Goal: Complete application form

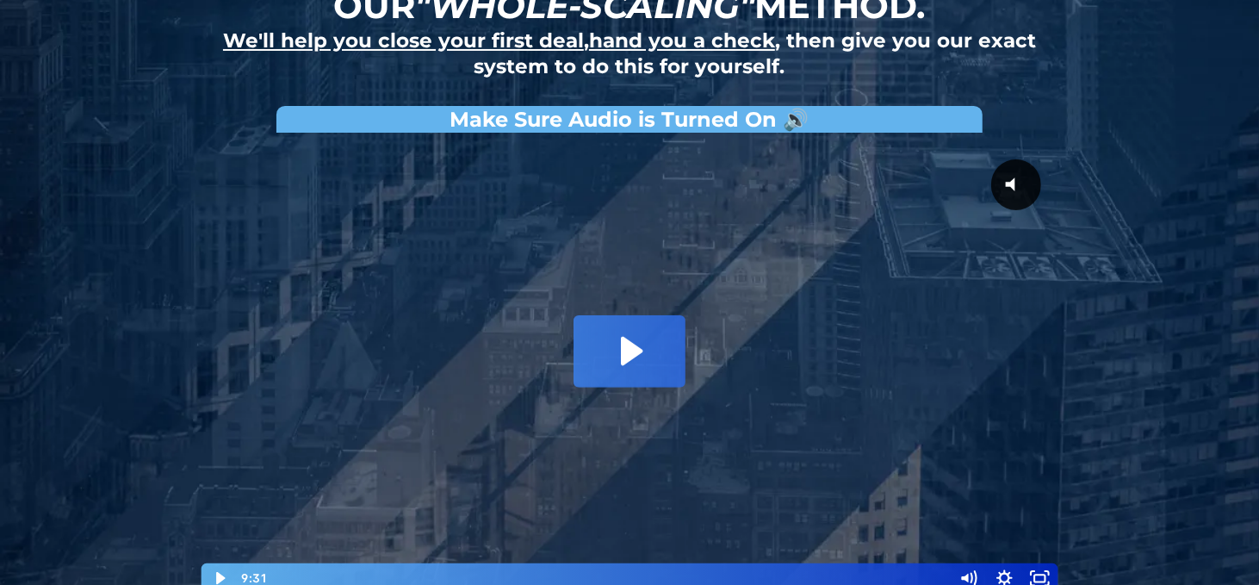
scroll to position [172, 0]
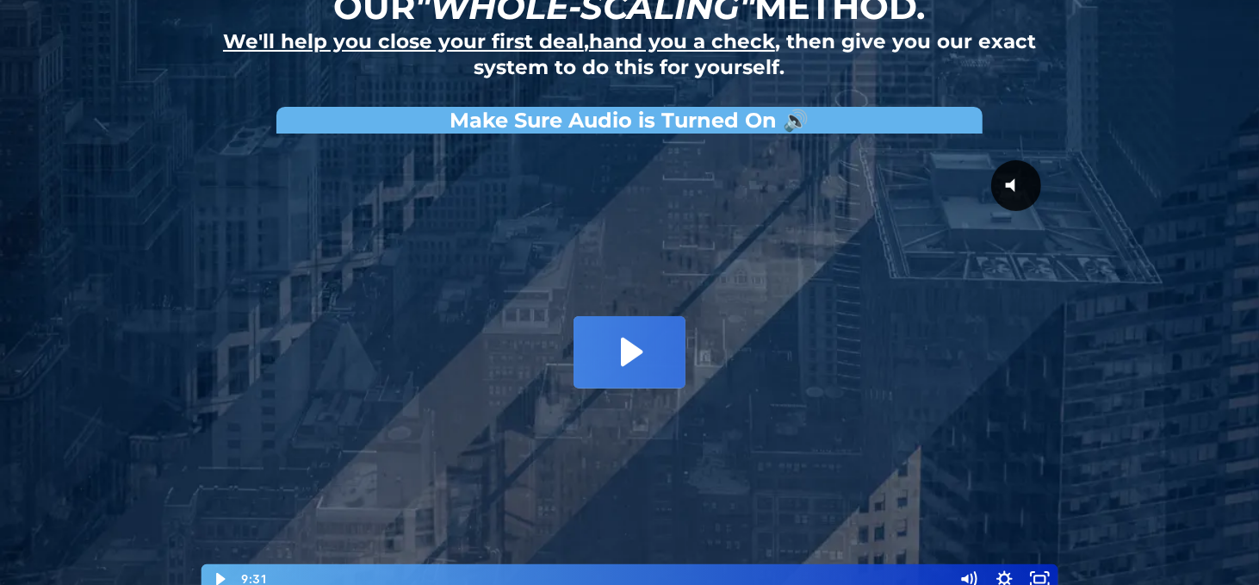
click at [617, 338] on icon "Play Video: David Choi - Whole-Scaling VSL V.2 (short)" at bounding box center [630, 351] width 112 height 71
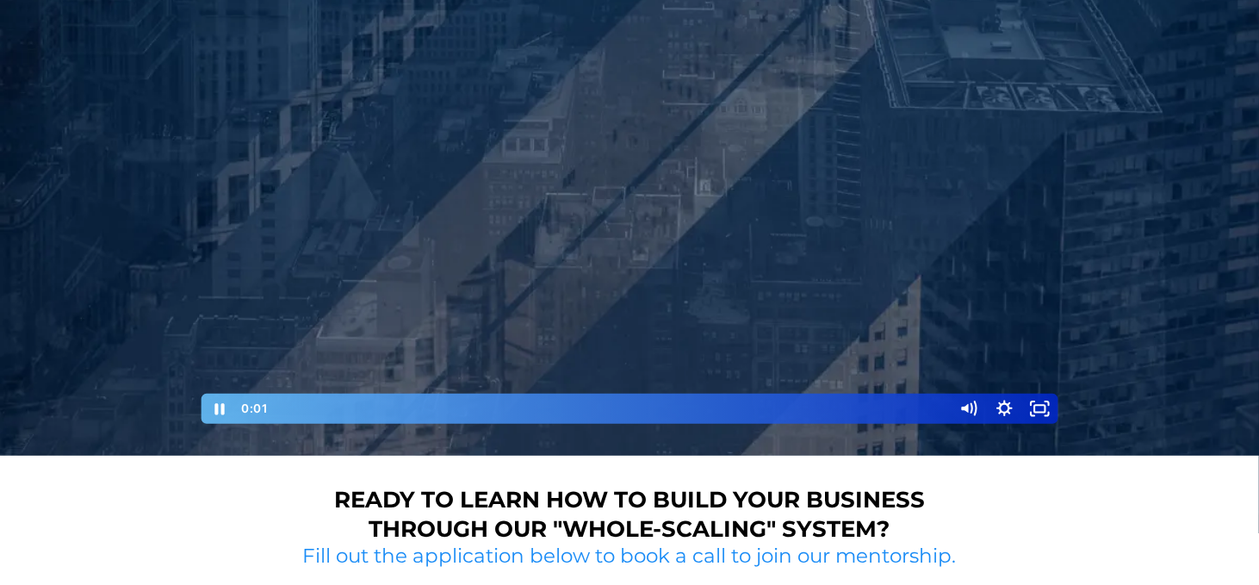
scroll to position [344, 0]
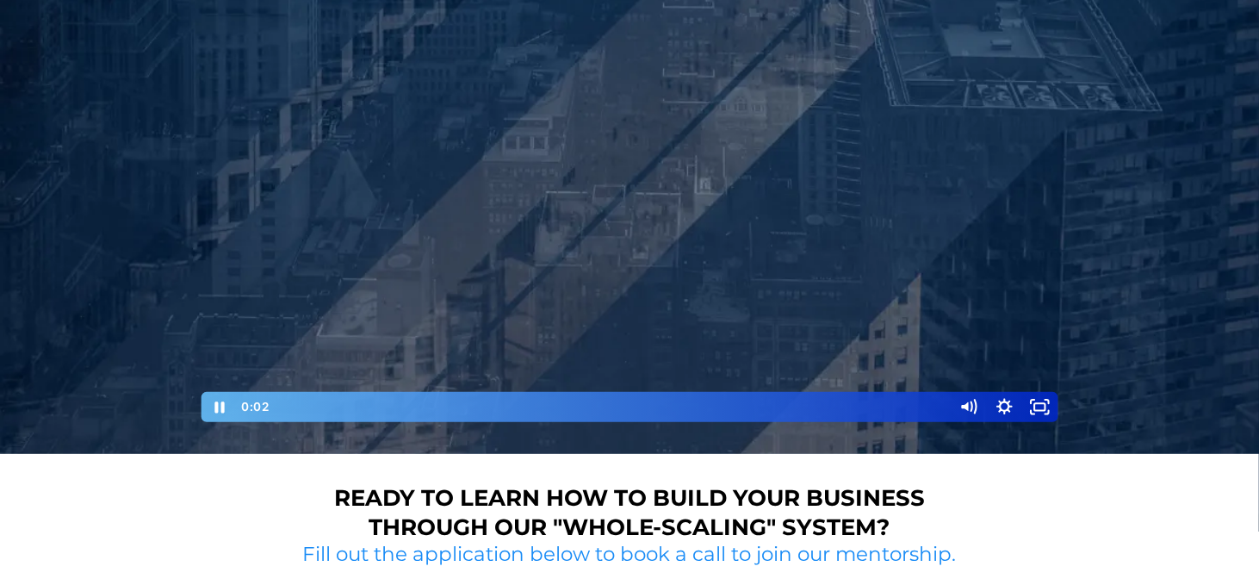
drag, startPoint x: 277, startPoint y: 402, endPoint x: 85, endPoint y: 394, distance: 192.2
click at [85, 394] on div "How to do 5+ deals per month using our "whole-scaling" method. We'll help you c…" at bounding box center [629, 55] width 1259 height 798
click at [623, 262] on div at bounding box center [629, 197] width 861 height 454
click at [694, 243] on div at bounding box center [629, 197] width 861 height 454
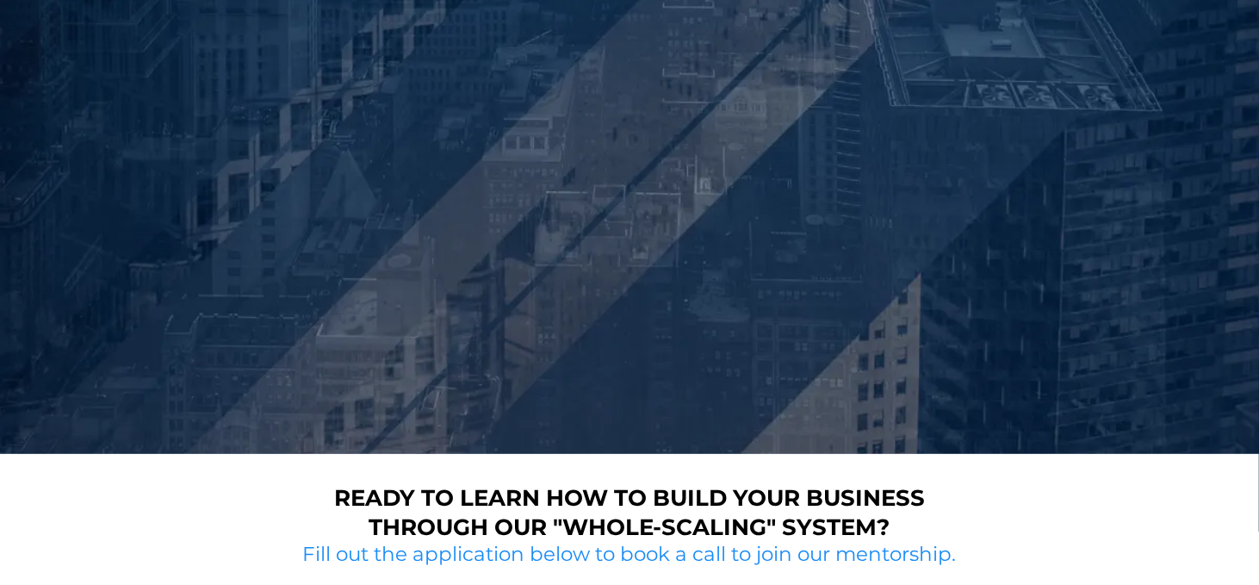
scroll to position [258, 0]
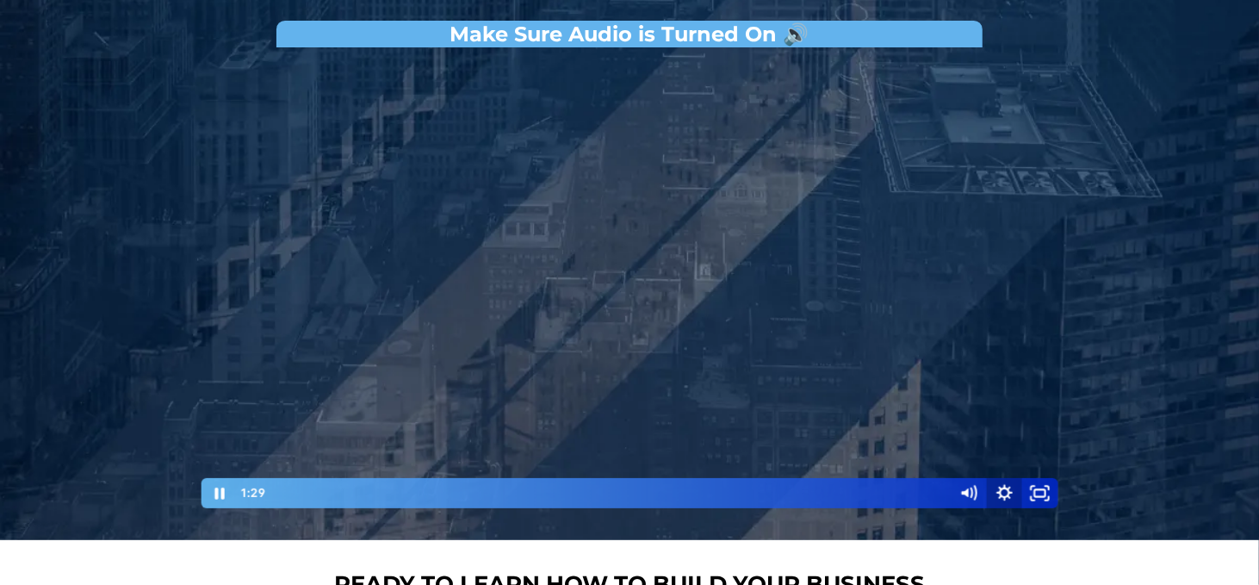
click at [1008, 487] on icon "Show settings menu" at bounding box center [1004, 492] width 16 height 16
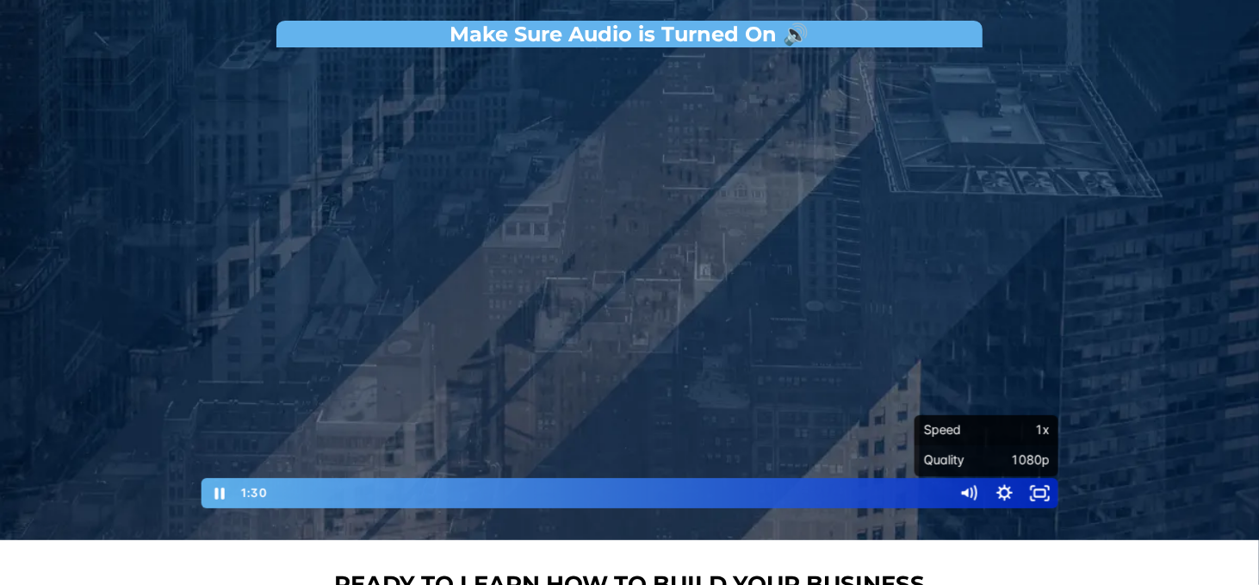
click at [997, 423] on span "1x" at bounding box center [1017, 430] width 63 height 30
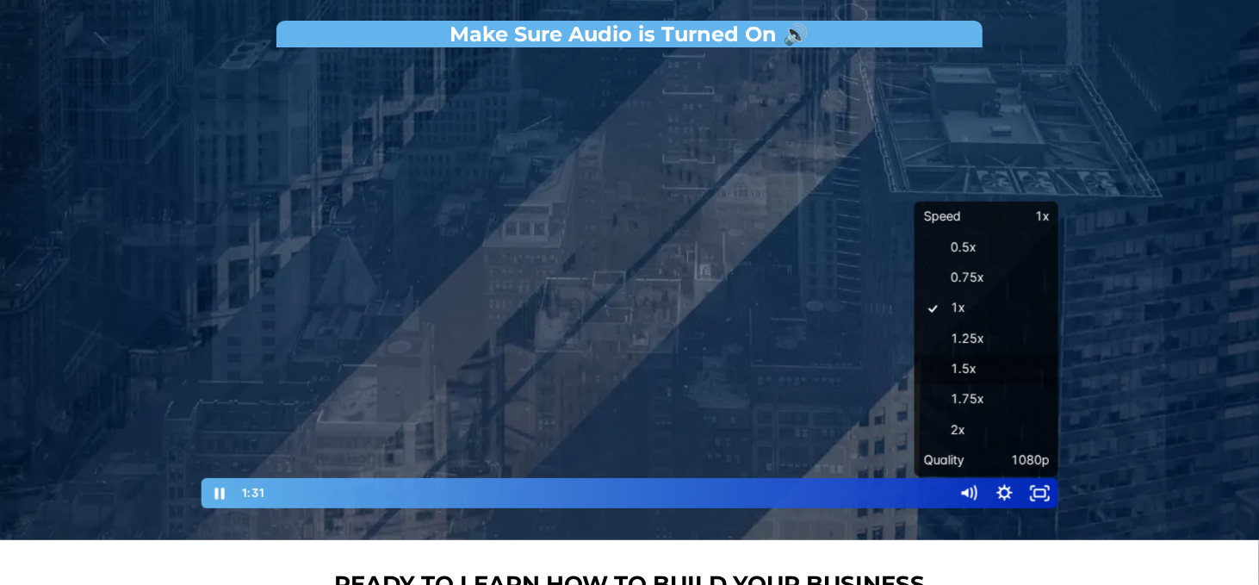
click at [984, 373] on label "1.5x" at bounding box center [987, 369] width 144 height 31
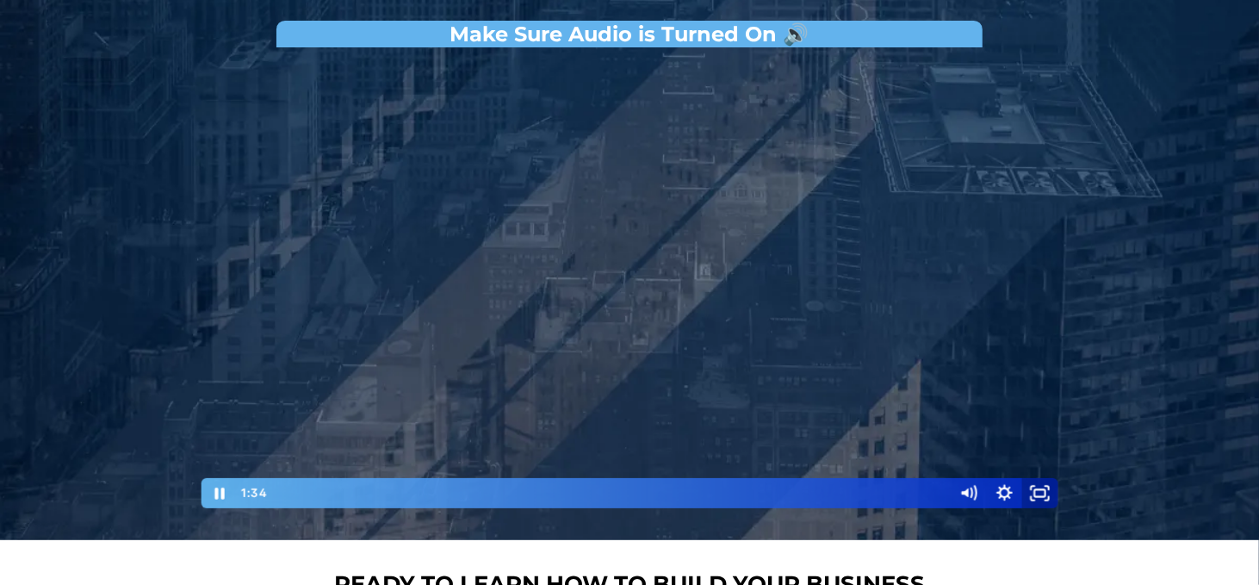
drag, startPoint x: 1041, startPoint y: 487, endPoint x: 1041, endPoint y: 590, distance: 103.3
click at [1041, 486] on icon "Fullscreen" at bounding box center [1040, 493] width 36 height 30
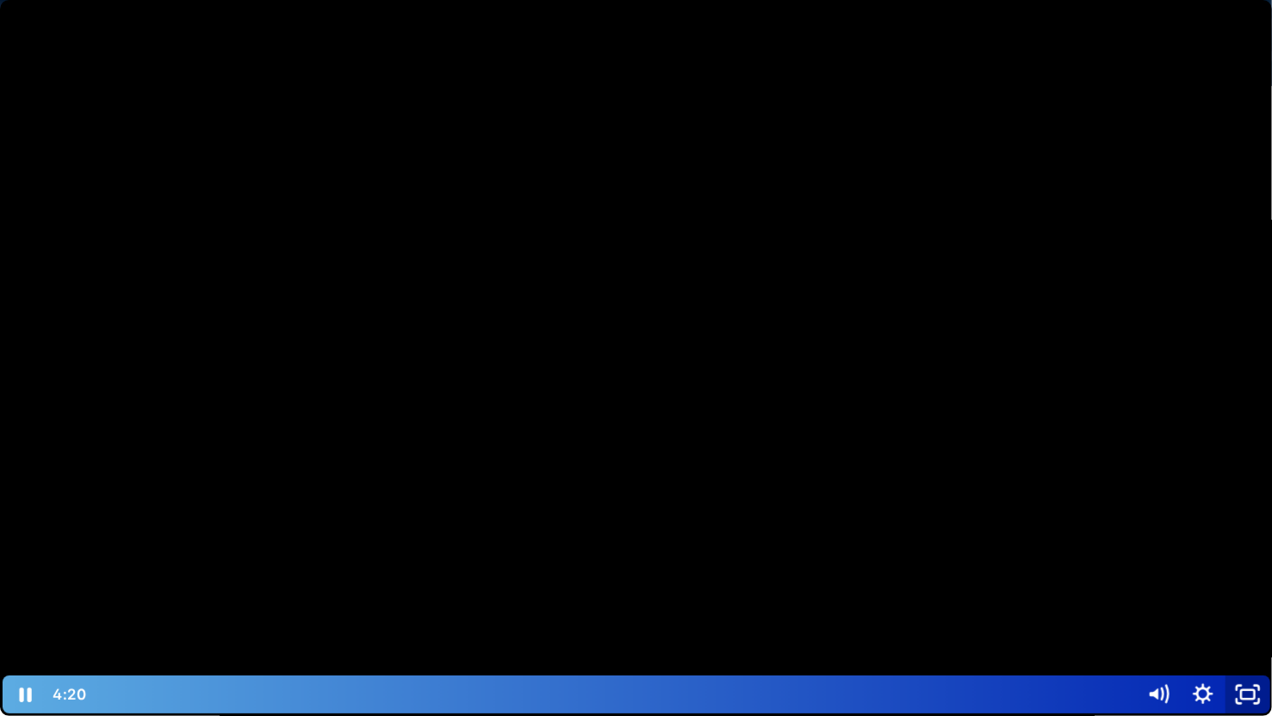
click at [1251, 584] on icon "Unfullscreen" at bounding box center [1247, 694] width 45 height 38
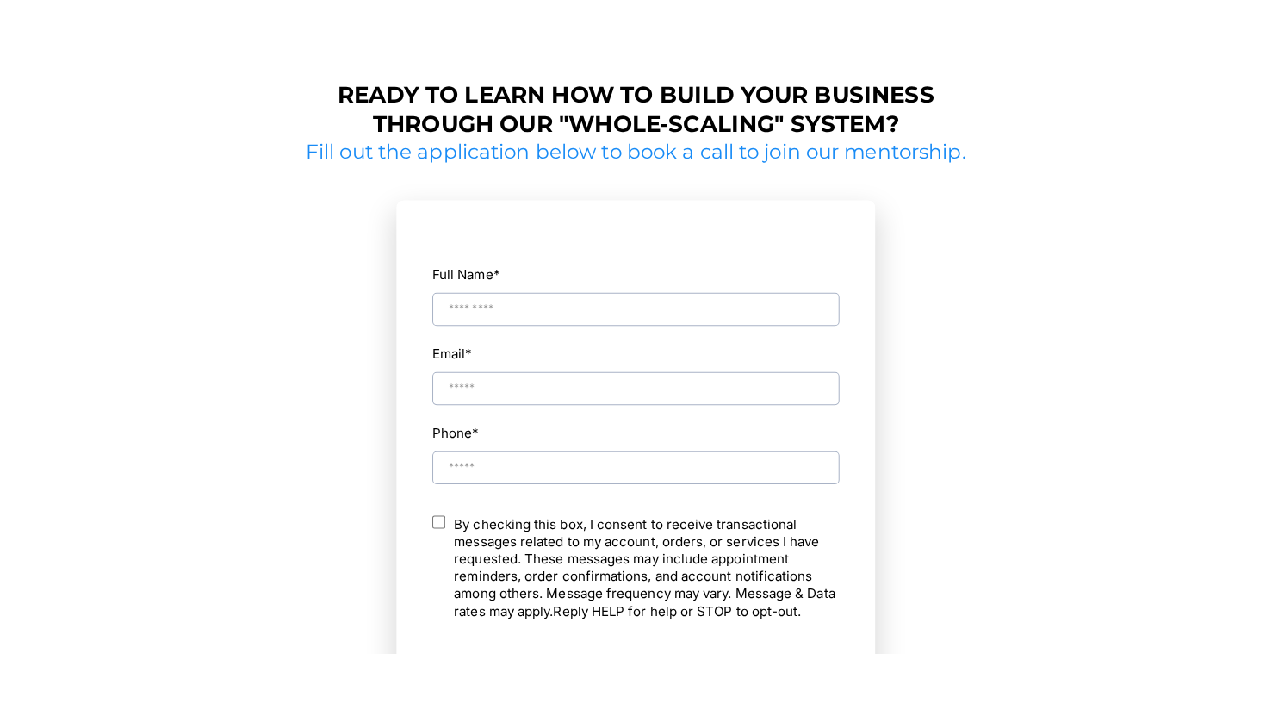
scroll to position [344, 0]
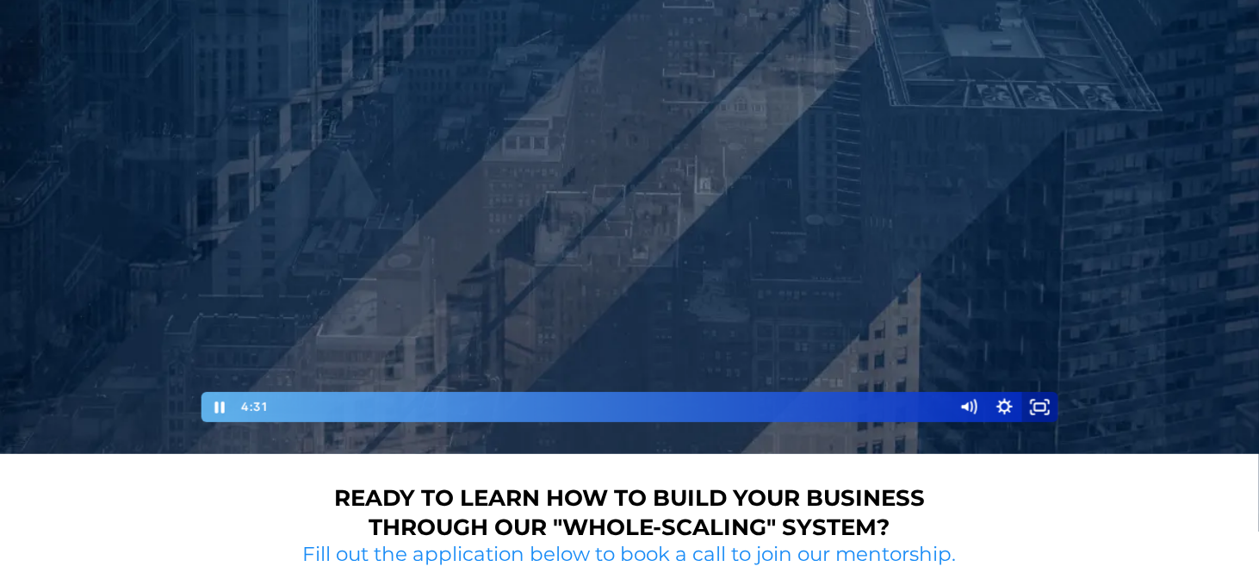
click at [1038, 405] on icon "Fullscreen" at bounding box center [1040, 407] width 36 height 30
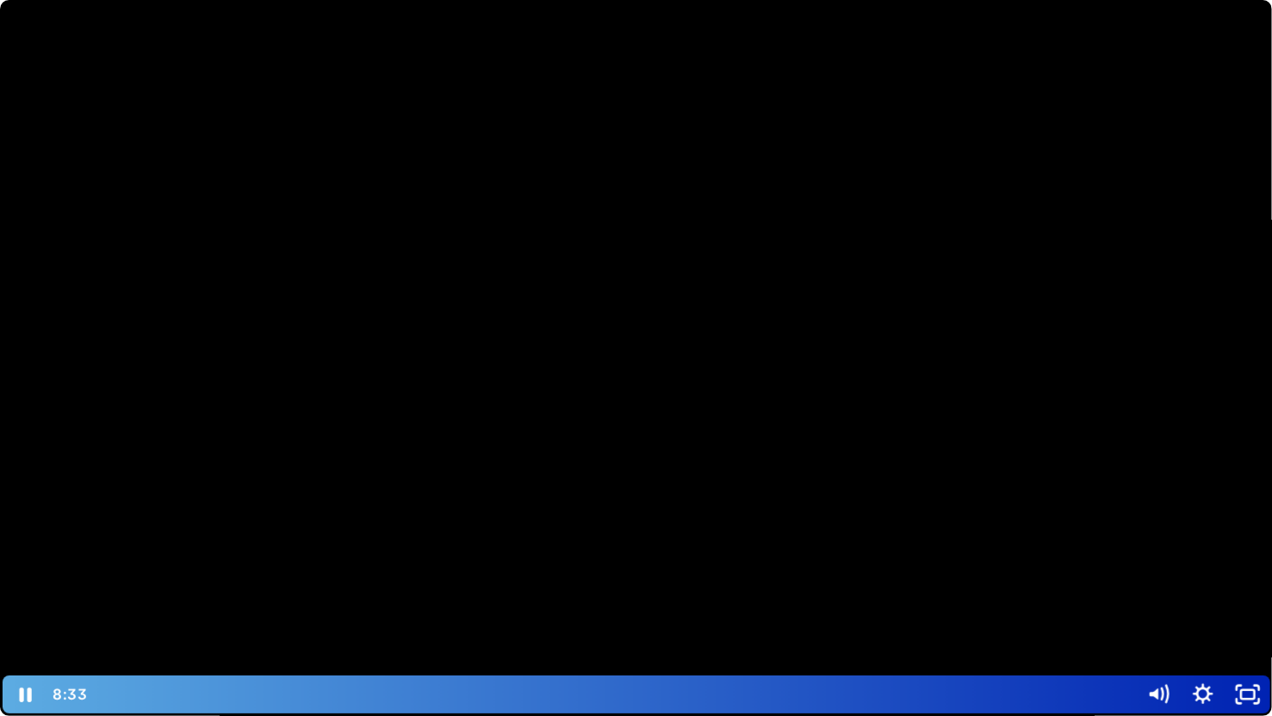
click at [946, 407] on div at bounding box center [636, 358] width 1272 height 716
click at [1051, 396] on div at bounding box center [636, 358] width 1272 height 716
click at [1249, 584] on icon "Unfullscreen" at bounding box center [1246, 695] width 53 height 46
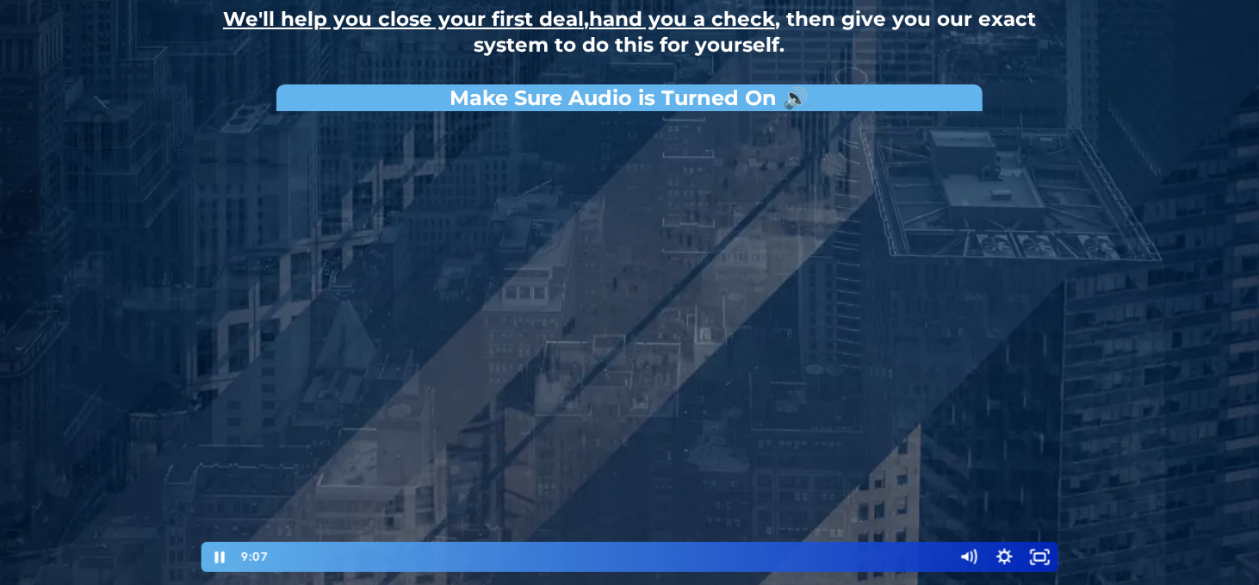
click at [655, 294] on div at bounding box center [629, 347] width 861 height 454
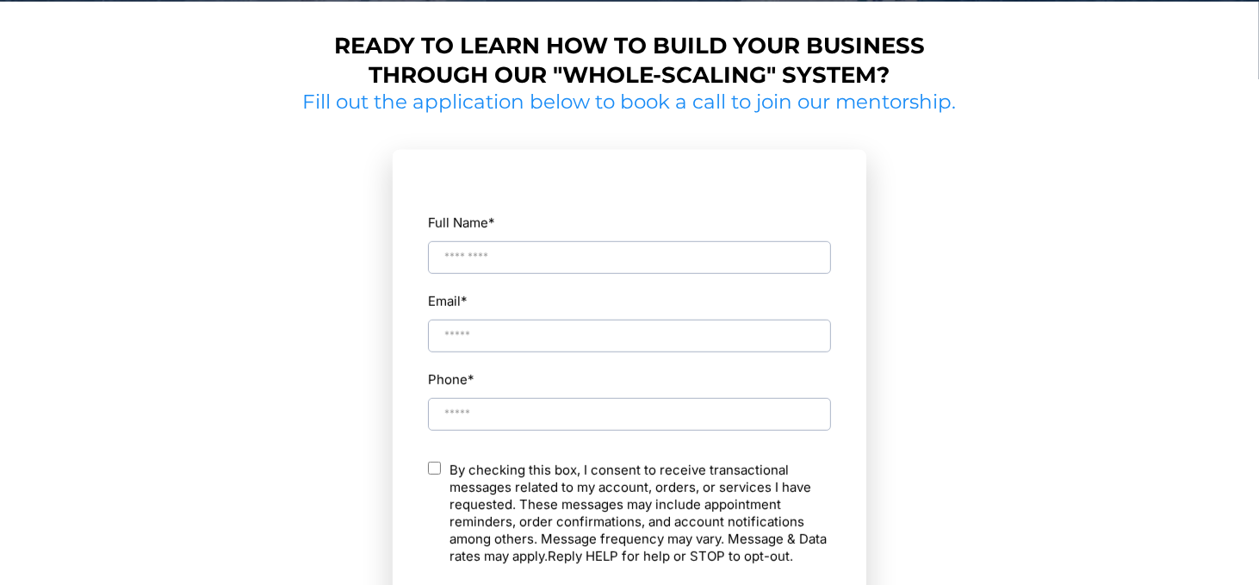
scroll to position [797, 0]
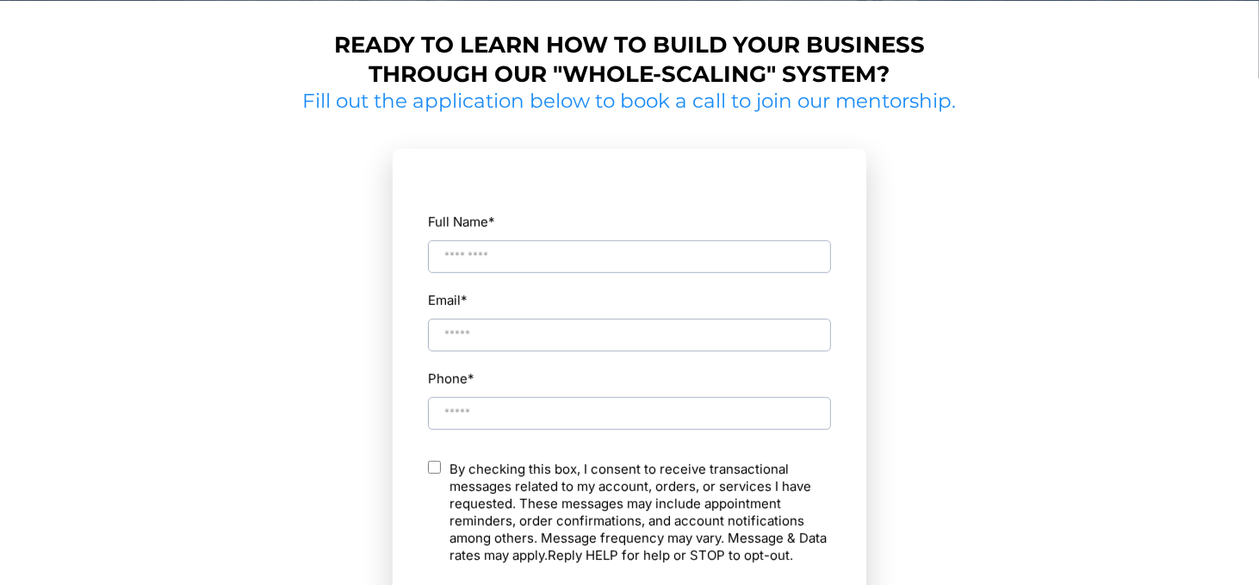
click at [631, 275] on div "Full Name * Email * Phone * ch By checking this box, I consent to receive trans…" at bounding box center [629, 413] width 405 height 490
click at [611, 248] on input "Full Name *" at bounding box center [629, 256] width 403 height 33
type input "**********"
type input "*"
type input "**********"
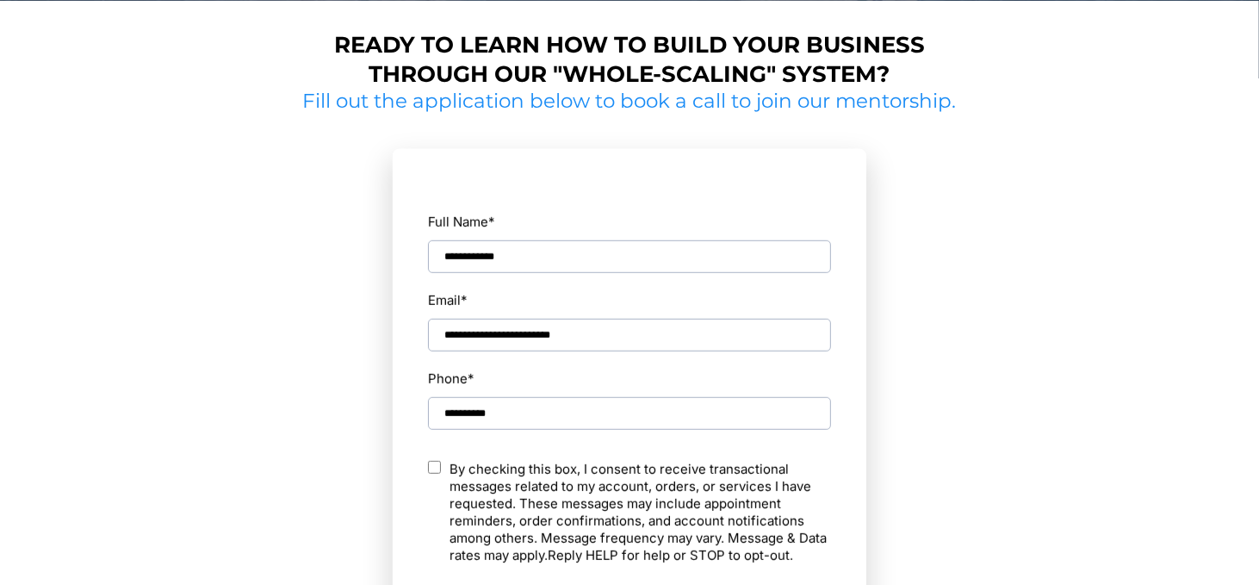
type input "**********"
click at [1024, 217] on div "**********" at bounding box center [630, 418] width 1008 height 800
click at [946, 299] on section "**********" at bounding box center [629, 447] width 667 height 664
click at [648, 477] on p "By checking this box, I consent to receive transactional messages related to my…" at bounding box center [640, 512] width 381 height 103
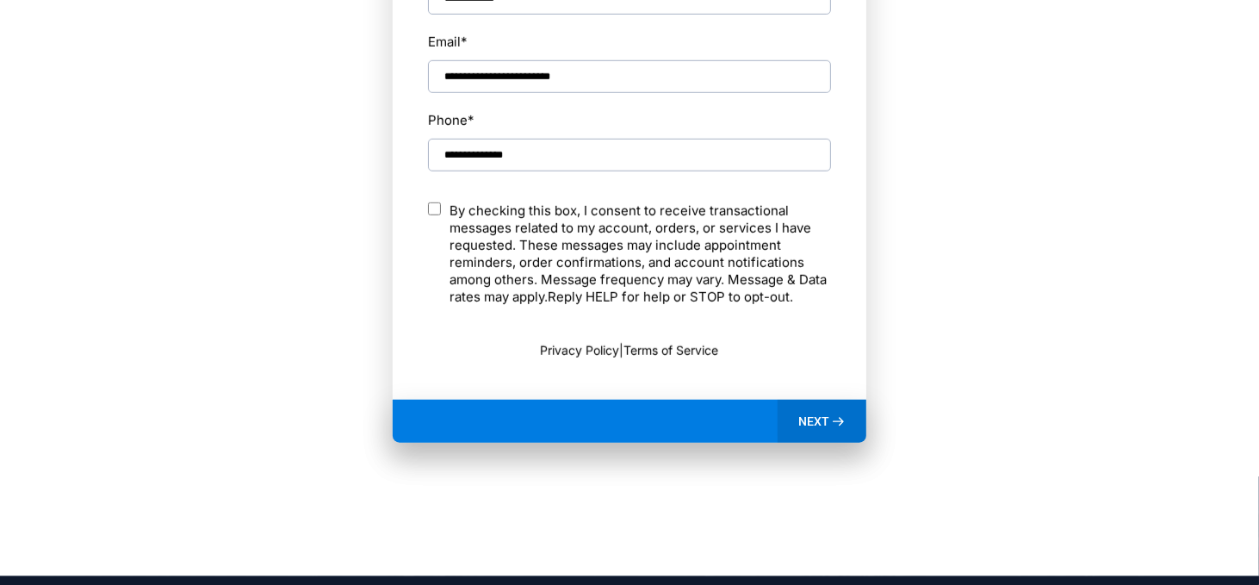
click at [805, 419] on span "NEXT" at bounding box center [813, 421] width 31 height 16
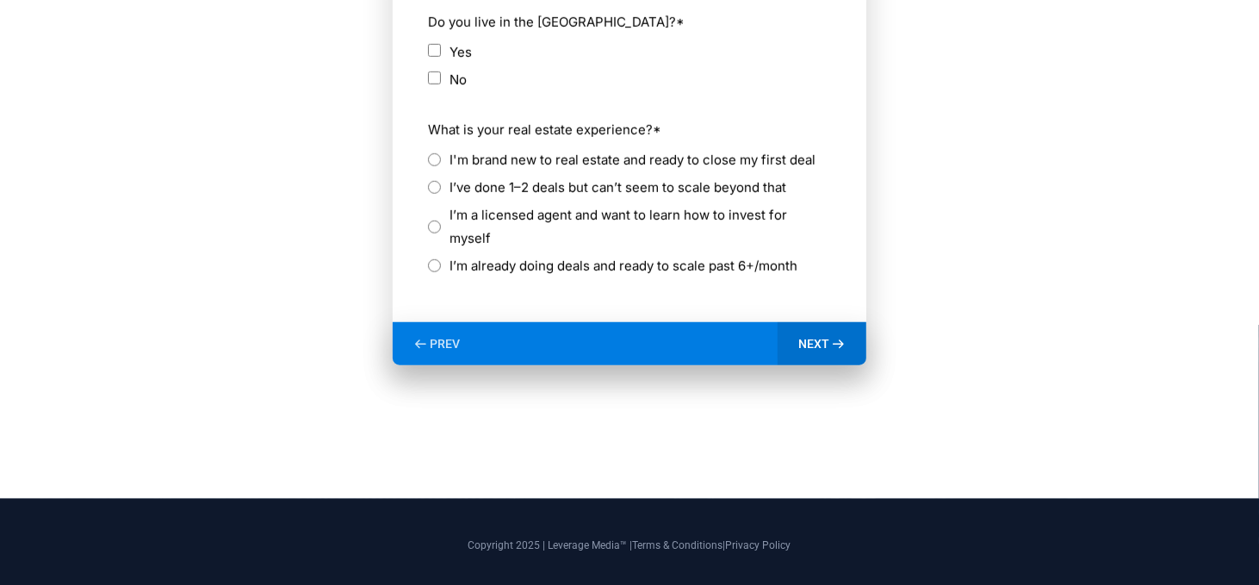
scroll to position [816, 0]
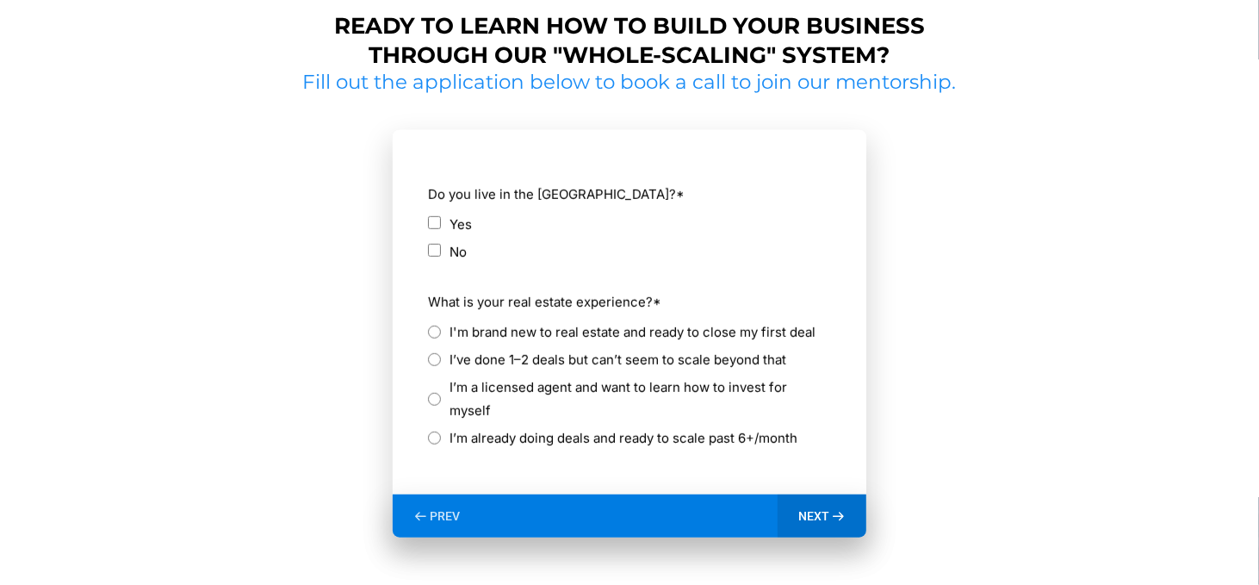
click at [451, 220] on label "Yes" at bounding box center [461, 224] width 22 height 23
click at [668, 357] on label "I’ve done 1–2 deals but can’t seem to scale beyond that" at bounding box center [618, 359] width 337 height 23
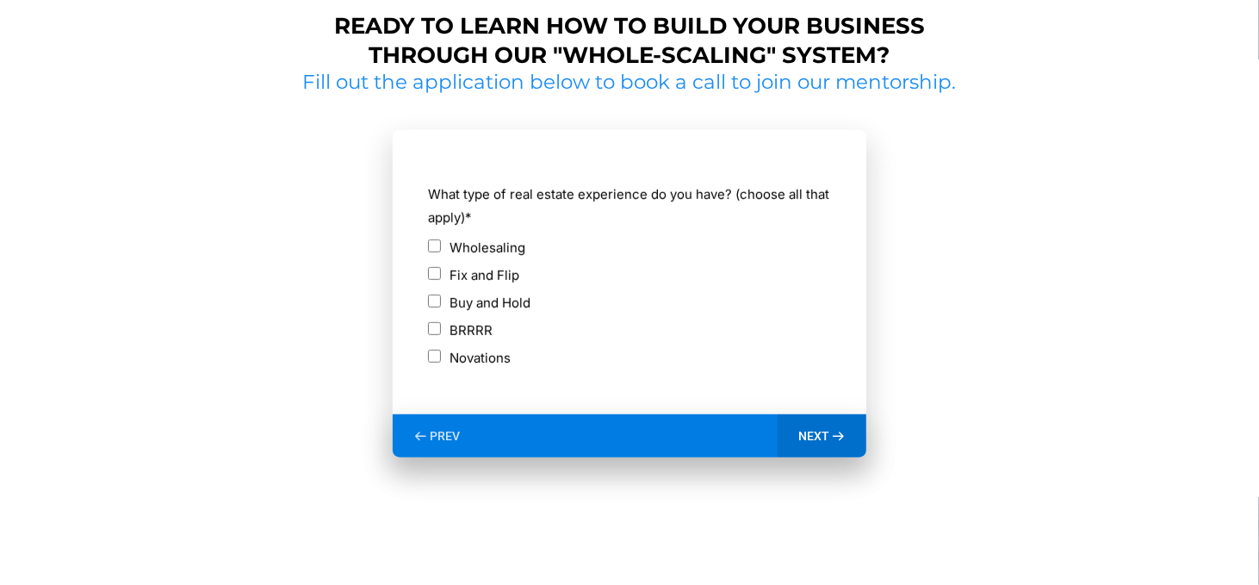
click at [506, 275] on label "Fix and Flip" at bounding box center [485, 275] width 70 height 23
click at [829, 434] on span "NEXT" at bounding box center [813, 436] width 31 height 16
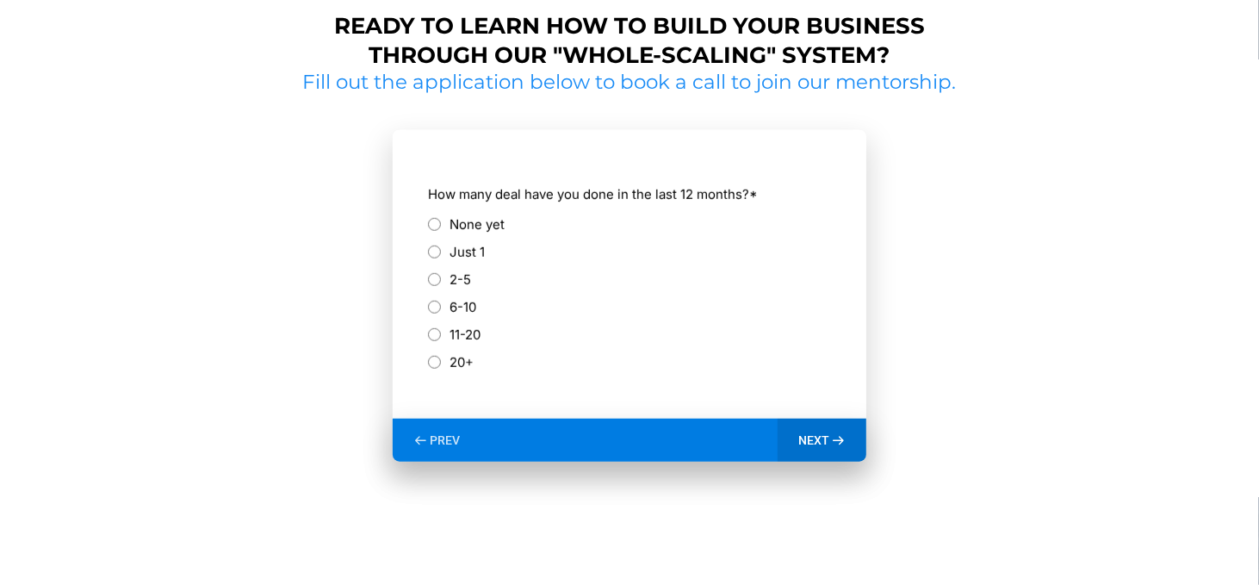
click at [456, 248] on label "Just 1" at bounding box center [467, 251] width 35 height 23
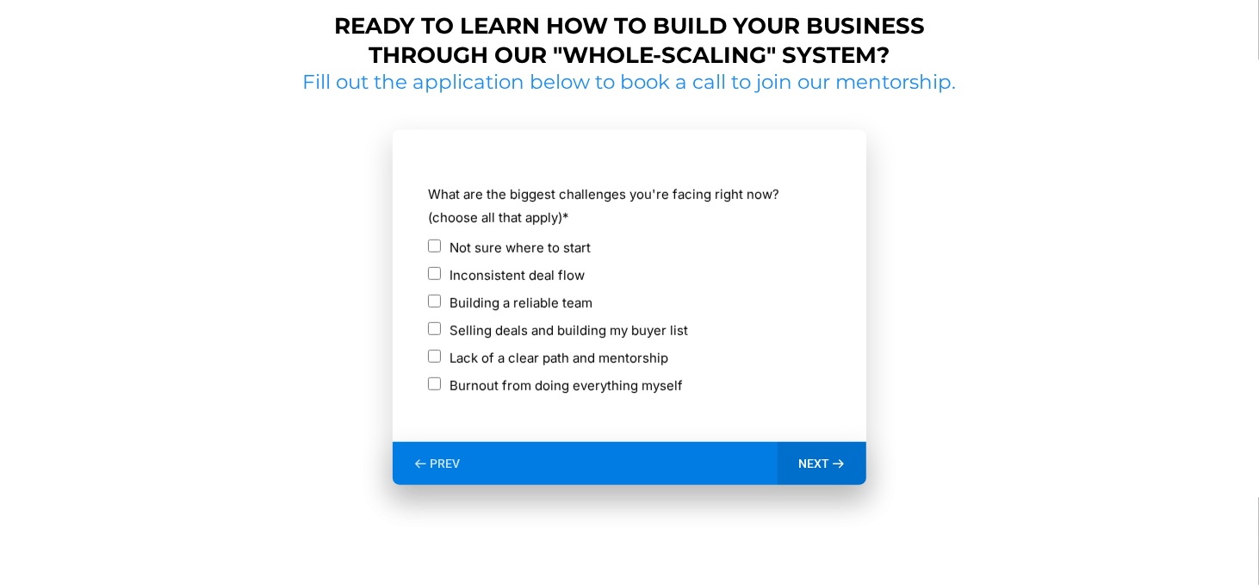
click at [543, 277] on label "Inconsistent deal flow" at bounding box center [517, 275] width 135 height 23
click at [612, 355] on label "Lack of a clear path and mentorship" at bounding box center [559, 357] width 219 height 23
click at [821, 462] on span "NEXT" at bounding box center [813, 464] width 31 height 16
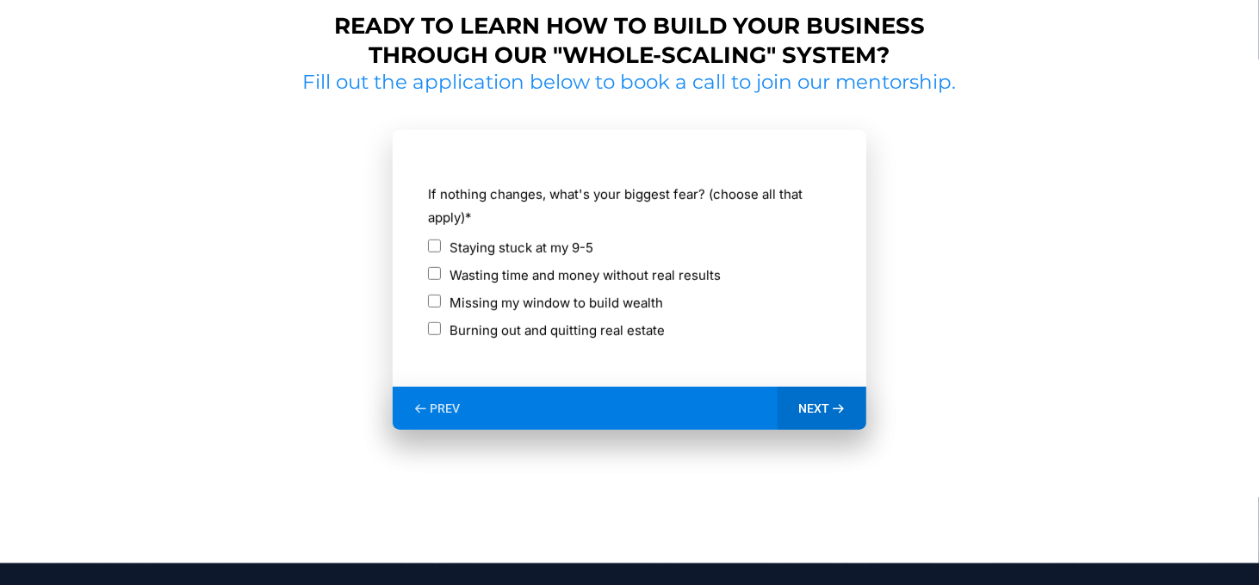
click at [682, 270] on label "Wasting time and money without real results" at bounding box center [585, 275] width 271 height 23
click at [823, 409] on span "NEXT" at bounding box center [813, 408] width 31 height 16
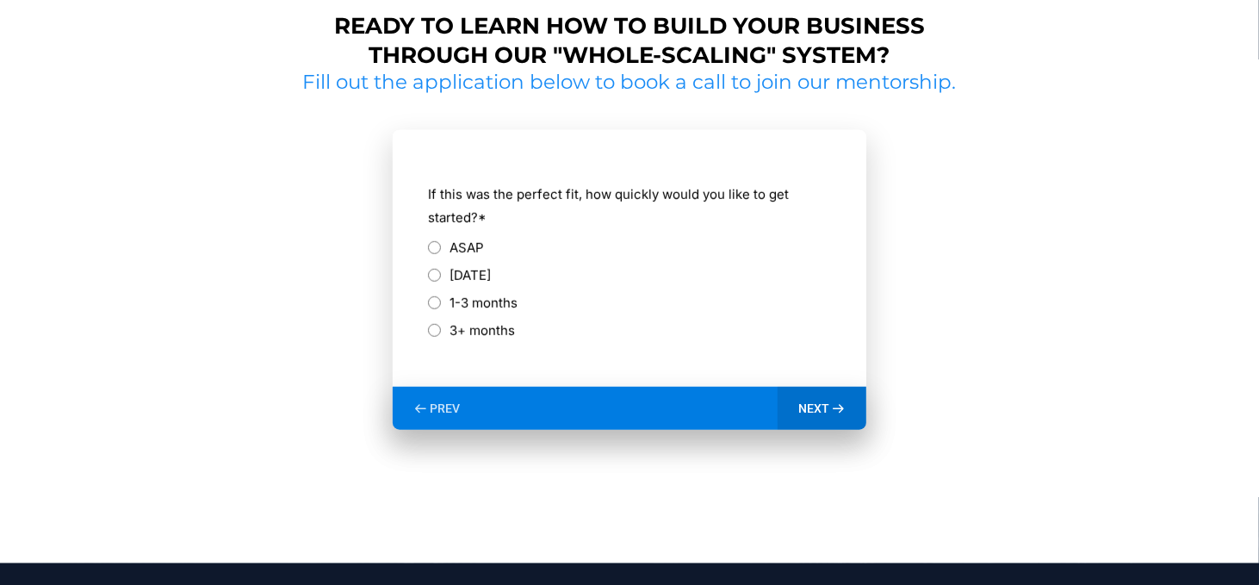
drag, startPoint x: 509, startPoint y: 280, endPoint x: 526, endPoint y: 284, distance: 17.8
click at [491, 280] on label "Within 30 days" at bounding box center [470, 275] width 41 height 23
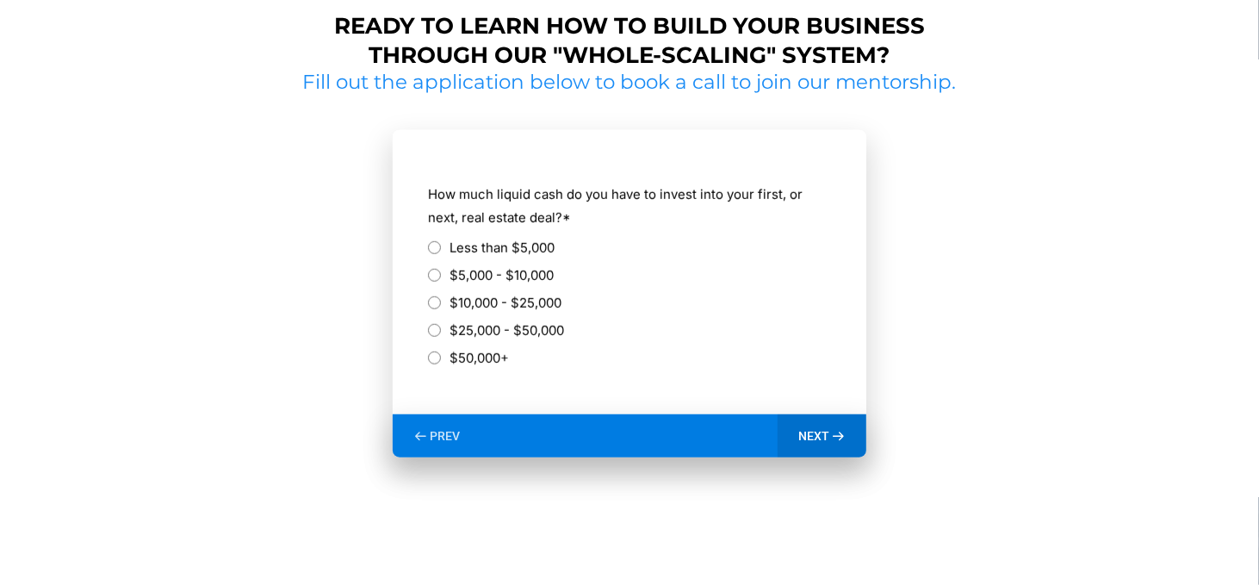
click at [490, 356] on label "$50,000+" at bounding box center [479, 357] width 59 height 23
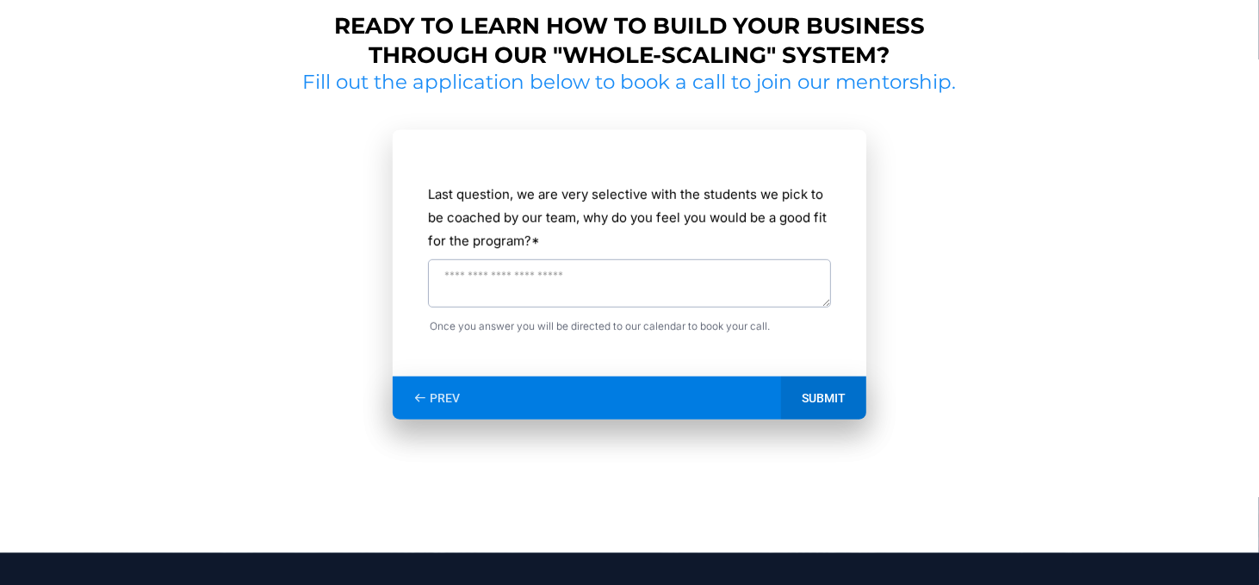
click at [778, 282] on textarea "Last question, we are very selective with the students we pick to be coached by…" at bounding box center [629, 283] width 403 height 48
click at [529, 280] on textarea "Last question, we are very selective with the students we pick to be coached by…" at bounding box center [629, 283] width 403 height 48
click at [594, 272] on textarea "**********" at bounding box center [629, 283] width 403 height 48
type textarea "**********"
click at [1149, 426] on div "**********" at bounding box center [629, 267] width 1259 height 571
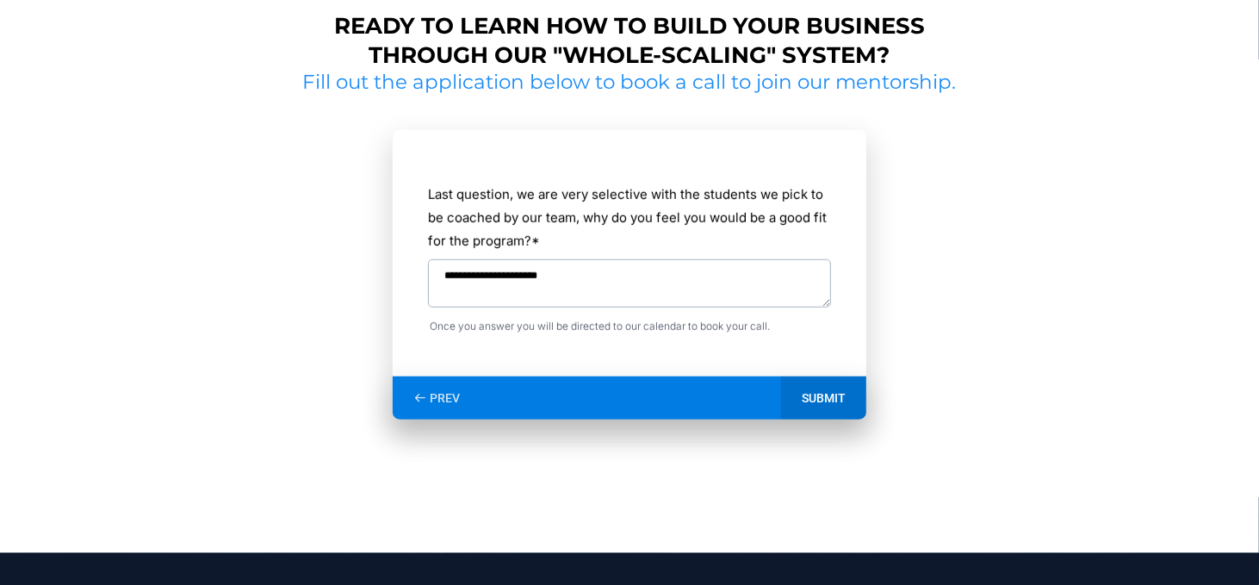
click at [827, 388] on div "SUBMIT" at bounding box center [823, 397] width 85 height 43
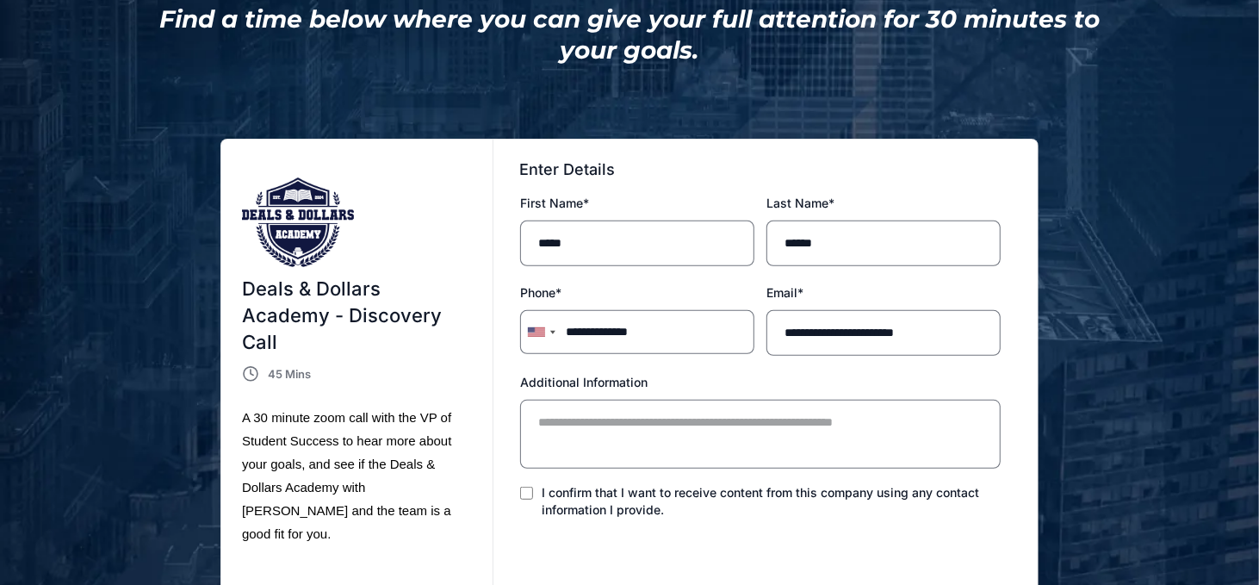
scroll to position [517, 0]
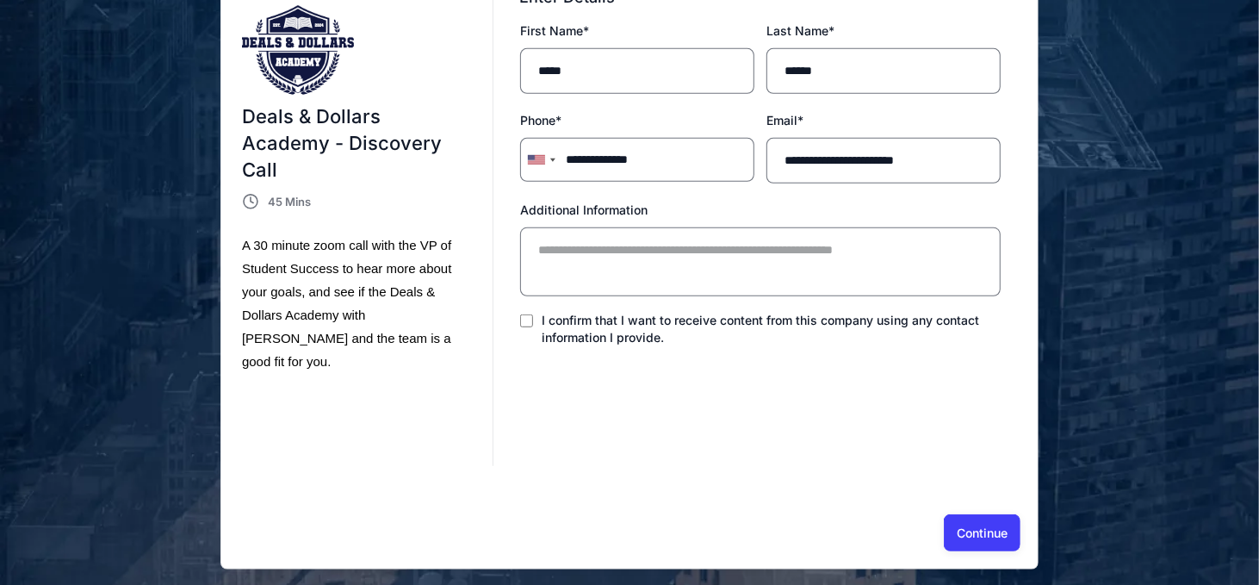
click at [987, 524] on button "Continue" at bounding box center [982, 532] width 77 height 36
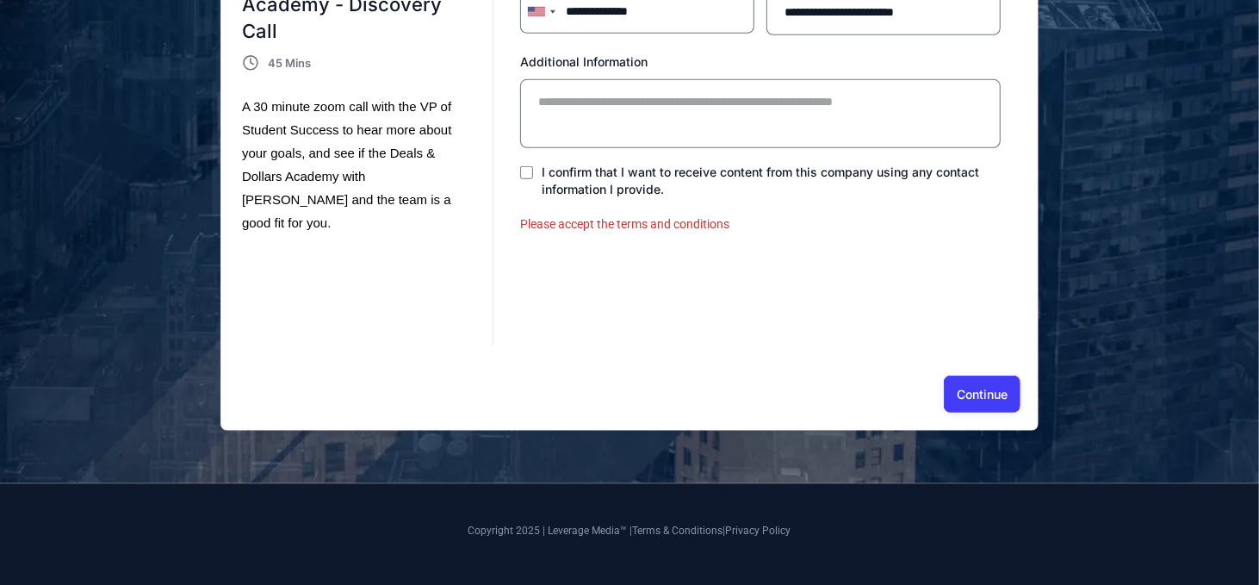
scroll to position [663, 0]
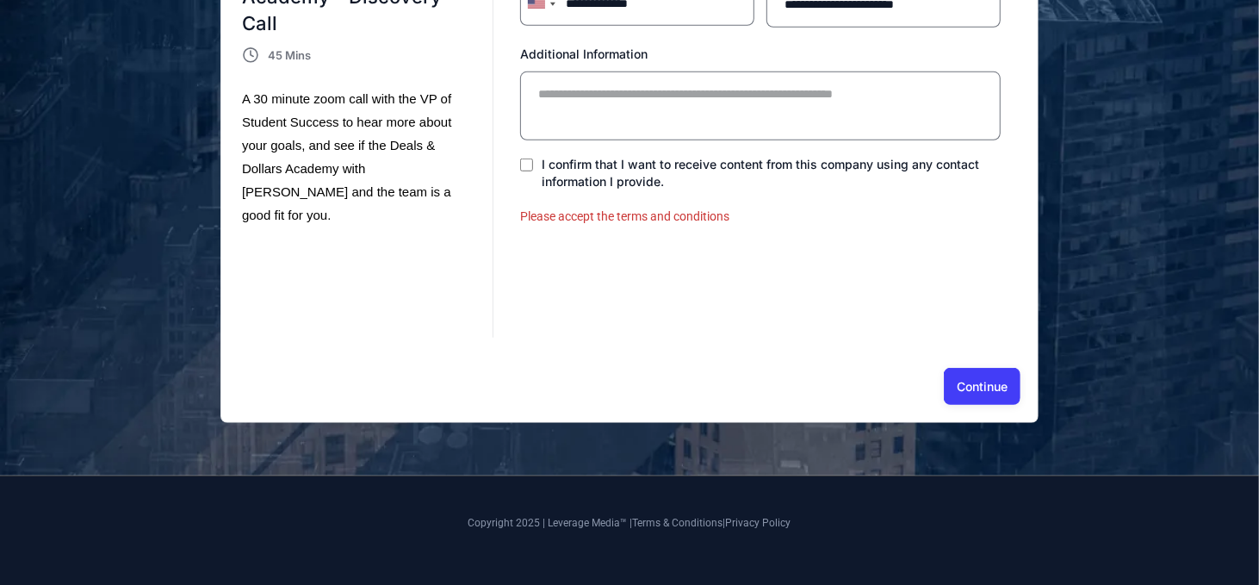
click at [601, 172] on span "I confirm that I want to receive content from this company using any contact in…" at bounding box center [760, 173] width 437 height 32
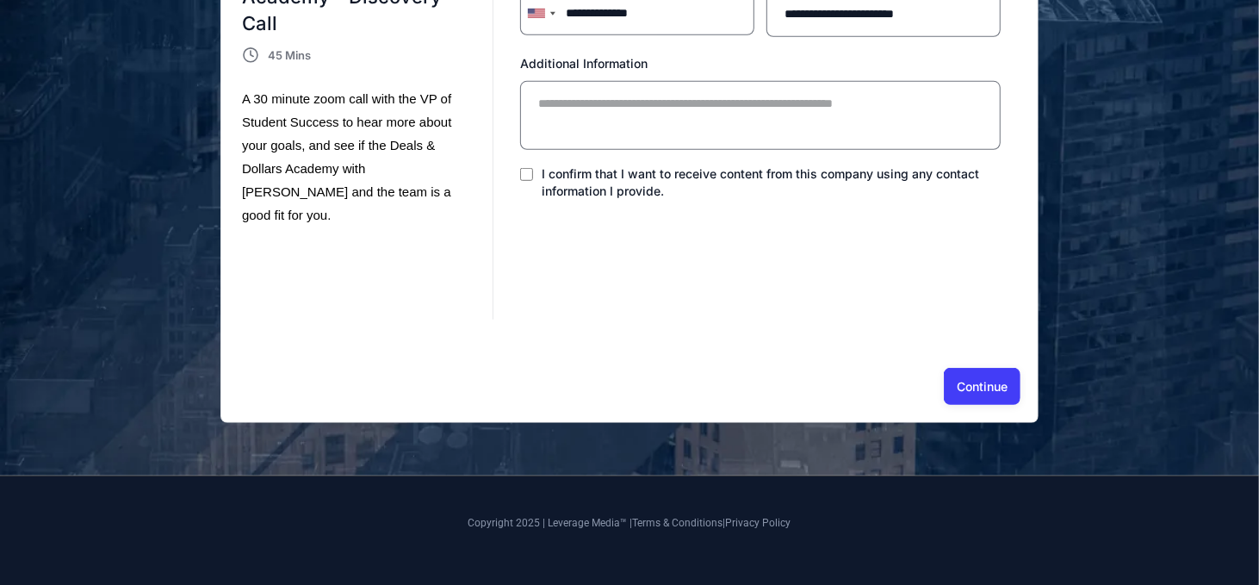
click at [971, 381] on button "Continue" at bounding box center [982, 386] width 77 height 36
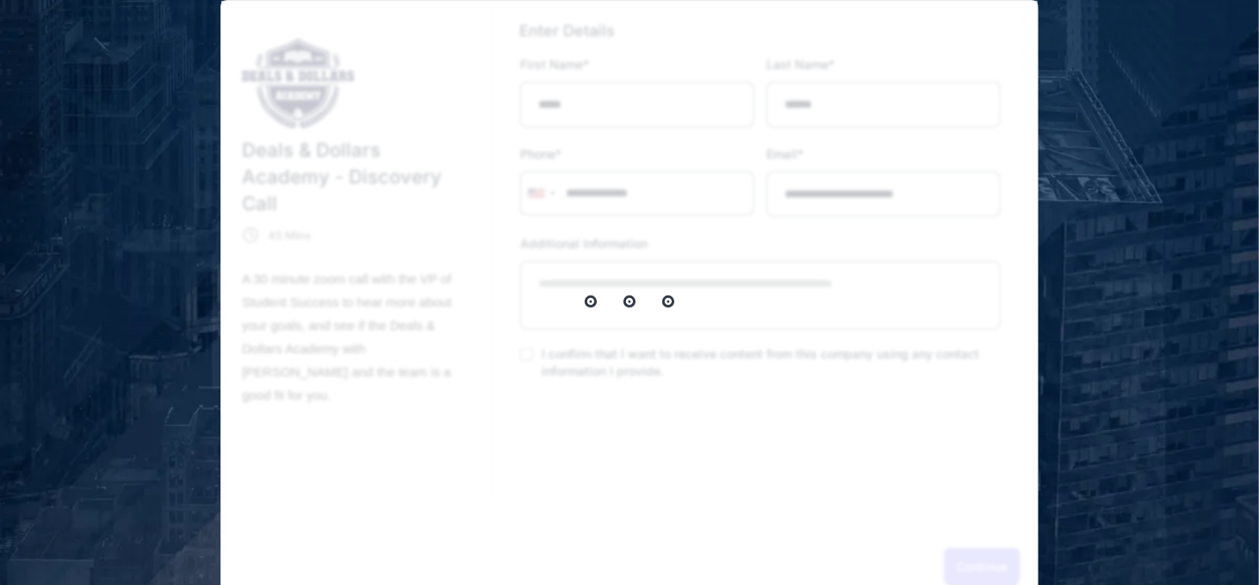
scroll to position [482, 0]
select select "*"
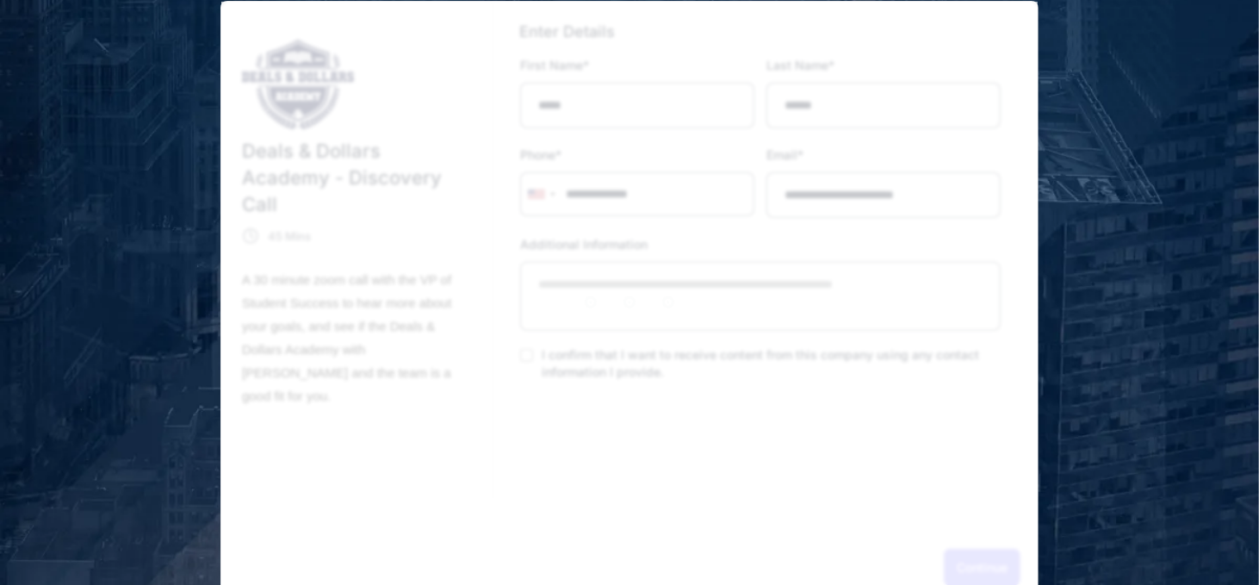
select select "****"
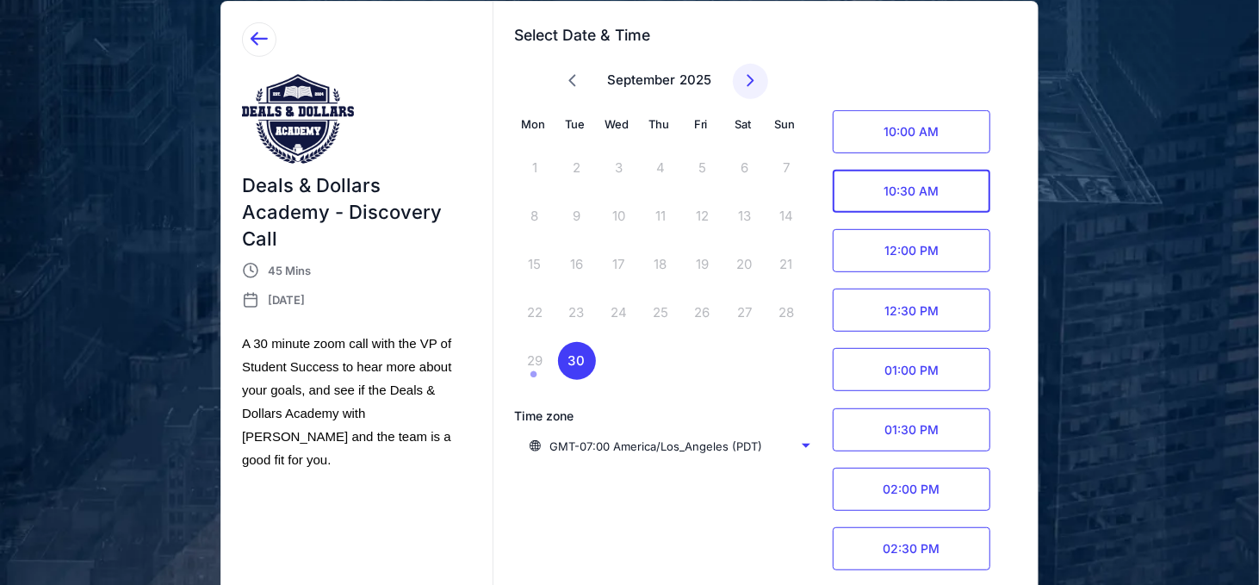
click at [916, 194] on span "10:30 AM" at bounding box center [912, 191] width 158 height 43
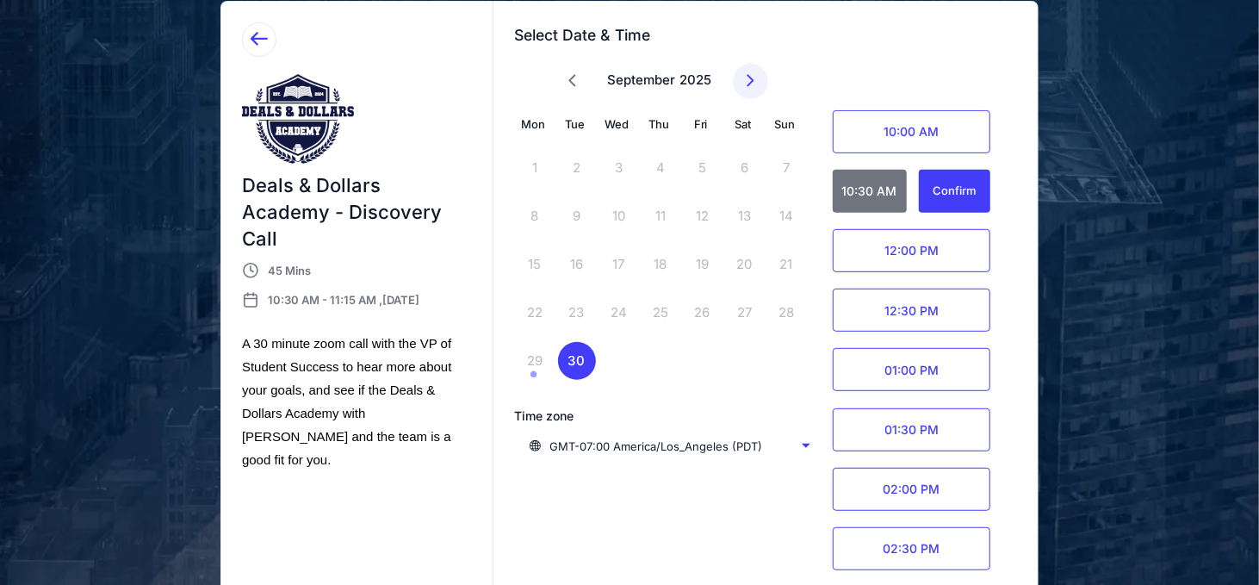
click at [958, 189] on div "Confirm" at bounding box center [955, 191] width 44 height 20
